Goal: Book appointment/travel/reservation

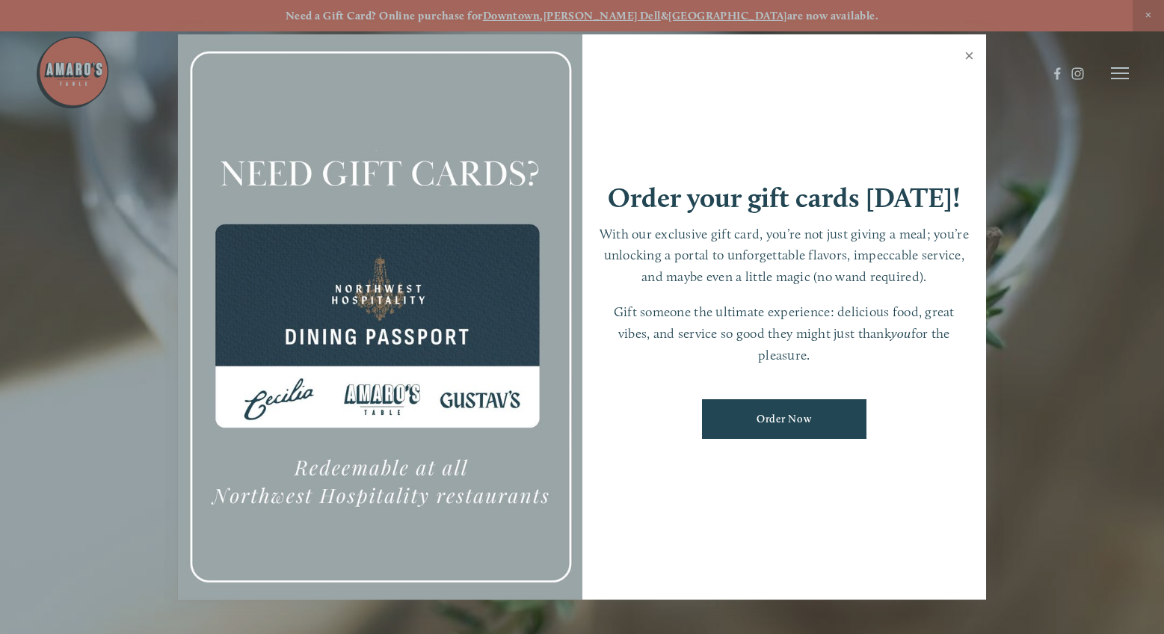
click at [970, 56] on link "Close" at bounding box center [969, 58] width 29 height 42
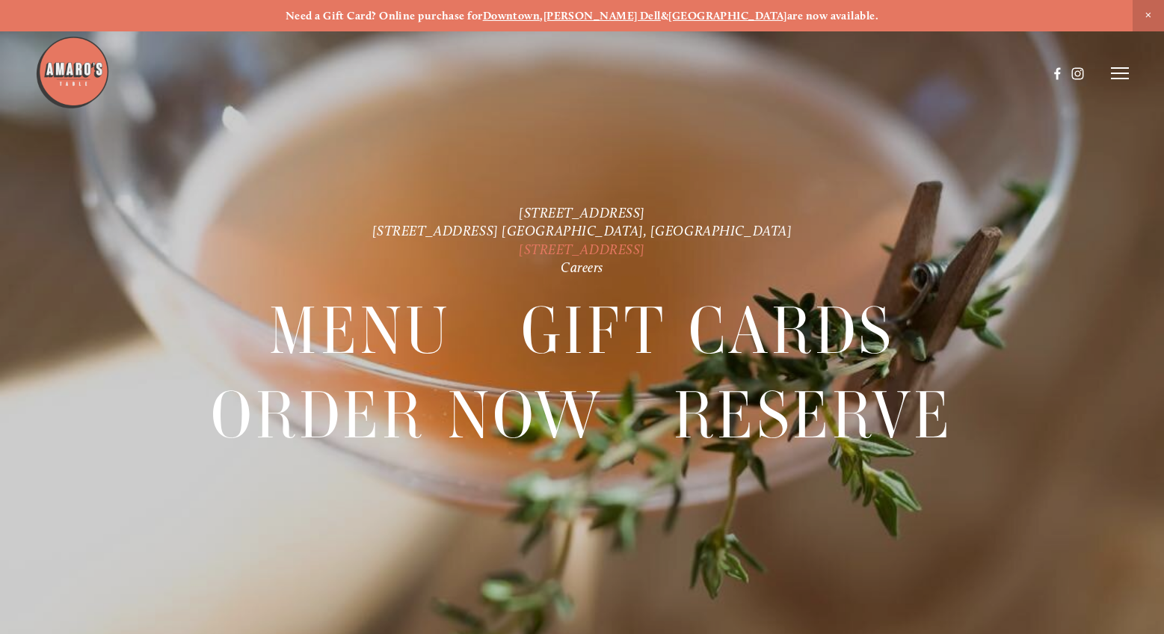
click at [581, 251] on link "[STREET_ADDRESS]" at bounding box center [582, 248] width 126 height 17
click at [710, 14] on strong "[GEOGRAPHIC_DATA]" at bounding box center [728, 15] width 119 height 13
click at [1120, 79] on line at bounding box center [1120, 79] width 18 height 0
click at [1019, 73] on span "Reserve" at bounding box center [1027, 73] width 34 height 13
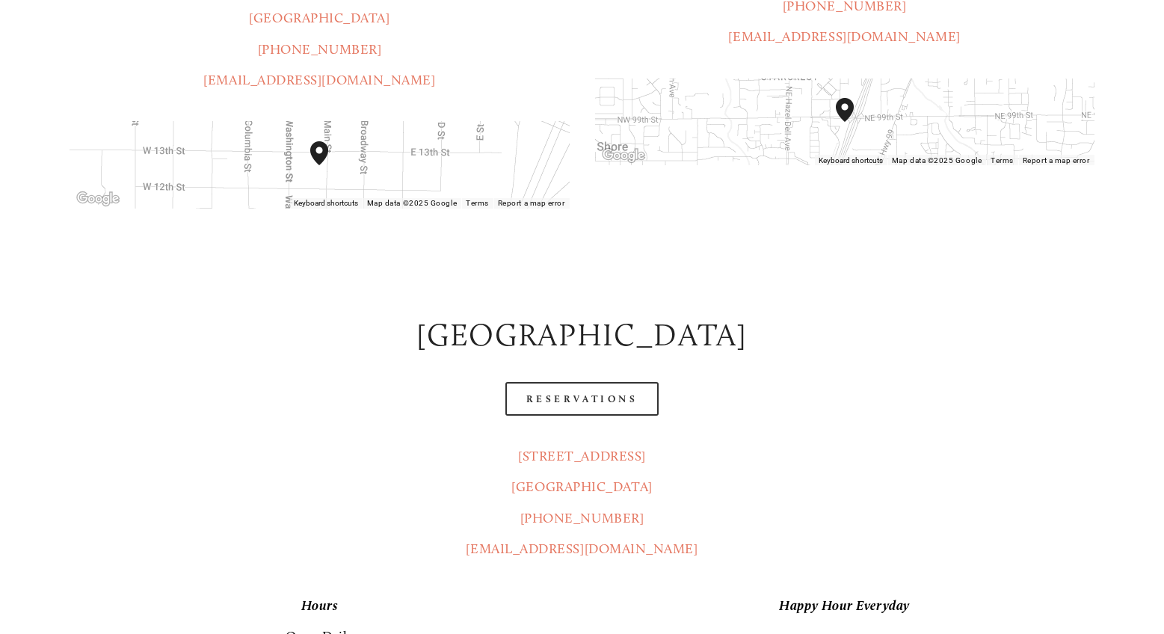
scroll to position [558, 0]
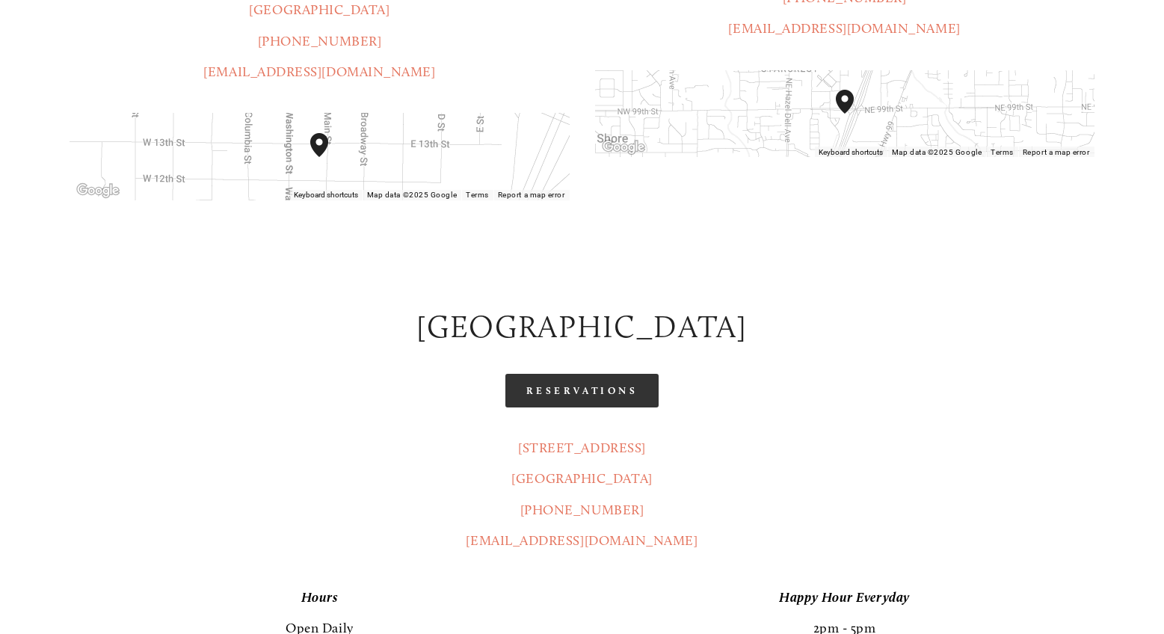
click at [627, 374] on link "Reservations" at bounding box center [583, 391] width 154 height 34
